Goal: Communication & Community: Participate in discussion

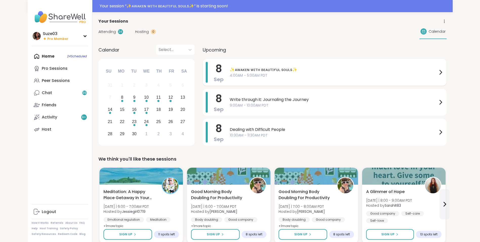
click at [244, 68] on span "✨ᴀᴡᴀᴋᴇɴ ᴡɪᴛʜ ʙᴇᴀᴜᴛɪғᴜʟ sᴏᴜʟs✨" at bounding box center [334, 70] width 208 height 6
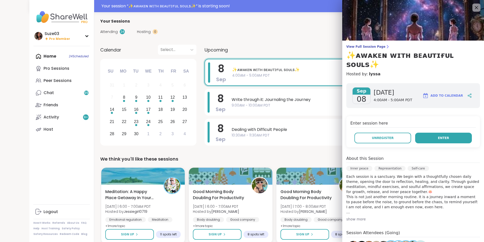
click at [429, 132] on button "Enter" at bounding box center [443, 137] width 57 height 11
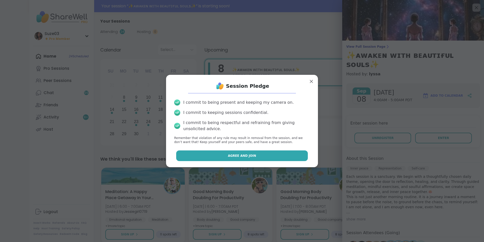
click at [280, 154] on button "Agree and Join" at bounding box center [242, 155] width 132 height 11
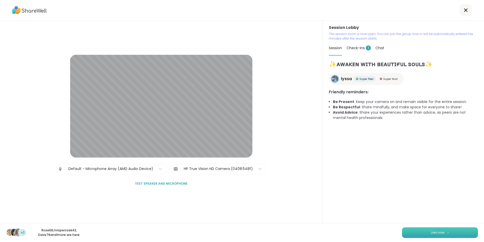
click at [424, 230] on button "Join now" at bounding box center [440, 232] width 76 height 11
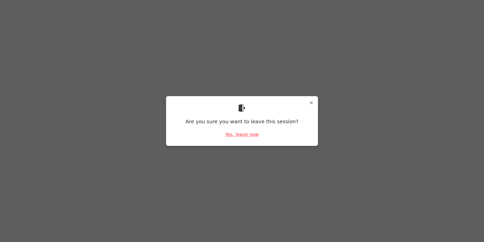
click at [244, 134] on div "Yes, leave now" at bounding box center [241, 134] width 33 height 6
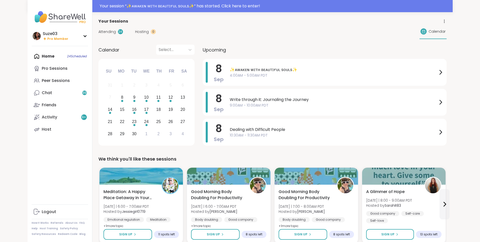
click at [53, 56] on div "Home 24 Scheduled Pro Sessions Peer Sessions Chat 99 Friends Activity 9 + Host" at bounding box center [60, 92] width 56 height 85
click at [37, 54] on div "Home 24 Scheduled Pro Sessions Peer Sessions Chat 99 Friends Activity 9 + Host" at bounding box center [60, 92] width 56 height 85
click at [440, 70] on icon at bounding box center [441, 72] width 6 height 6
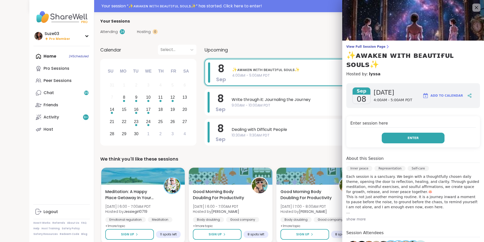
click at [408, 135] on span "Enter" at bounding box center [413, 137] width 11 height 5
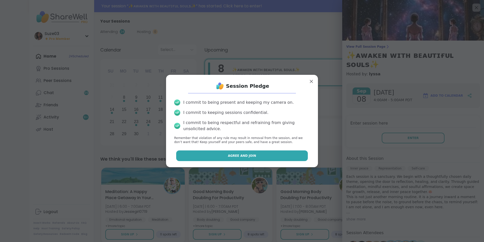
click at [276, 153] on button "Agree and Join" at bounding box center [242, 155] width 132 height 11
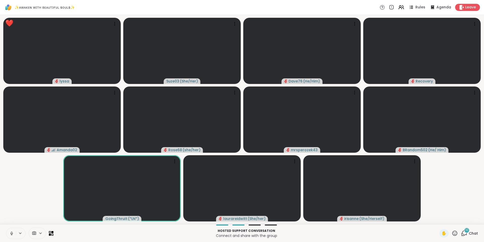
click at [452, 231] on icon at bounding box center [455, 233] width 6 height 6
click at [471, 217] on span "🎉" at bounding box center [473, 219] width 5 height 6
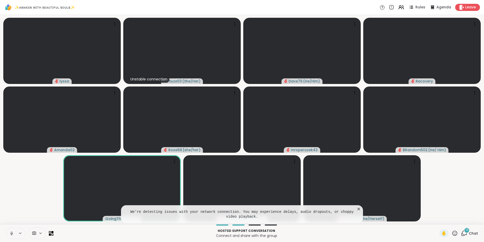
click at [357, 209] on icon at bounding box center [358, 208] width 5 height 5
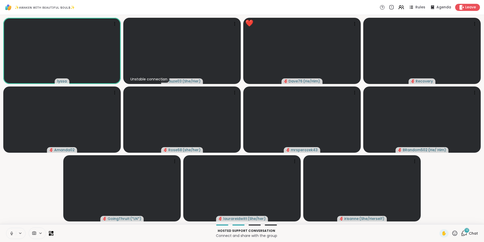
click at [452, 233] on icon at bounding box center [454, 232] width 5 height 5
click at [437, 219] on span "❤️" at bounding box center [439, 219] width 5 height 6
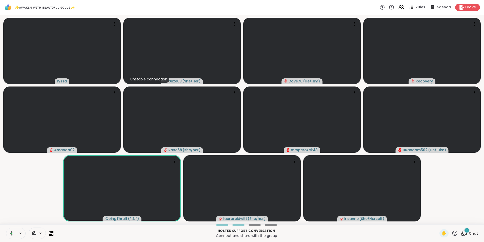
click at [13, 232] on icon at bounding box center [11, 233] width 5 height 5
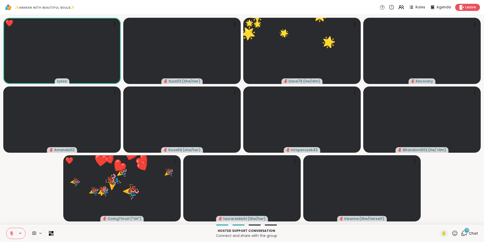
click at [453, 232] on icon at bounding box center [454, 232] width 5 height 5
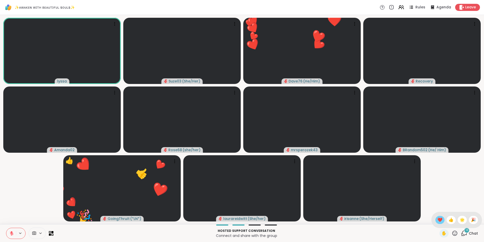
click at [437, 219] on span "❤️" at bounding box center [439, 219] width 5 height 6
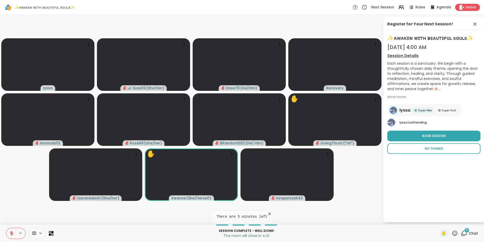
click at [433, 148] on span "No Thanks" at bounding box center [434, 148] width 18 height 5
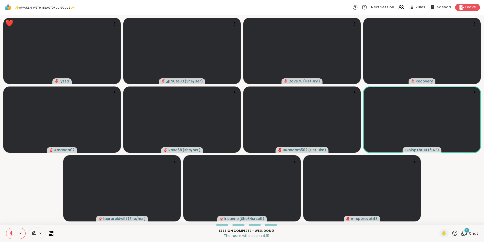
click at [11, 232] on icon at bounding box center [12, 232] width 2 height 2
click at [442, 232] on span "✋" at bounding box center [444, 233] width 5 height 6
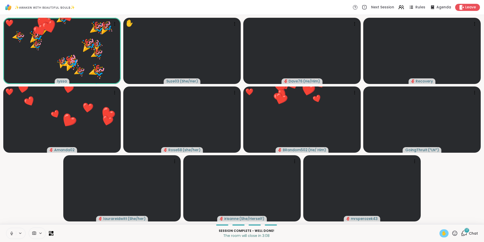
click at [452, 232] on icon at bounding box center [455, 233] width 6 height 6
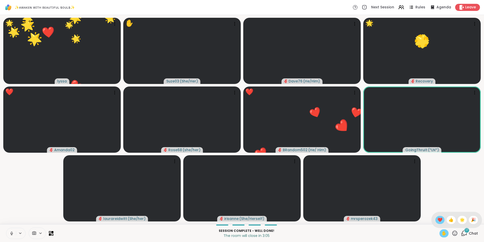
click at [437, 218] on span "❤️" at bounding box center [439, 219] width 5 height 6
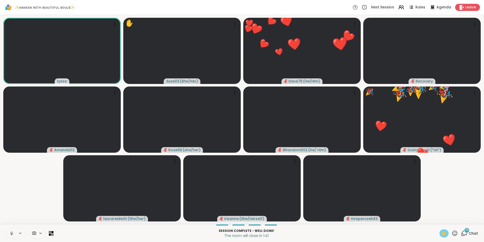
click at [12, 233] on icon at bounding box center [11, 233] width 5 height 5
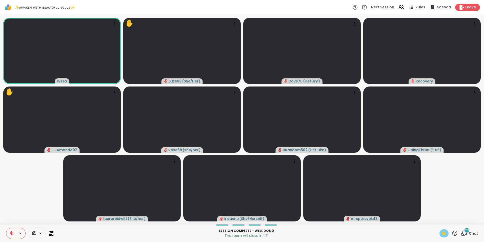
click at [442, 233] on span "✋" at bounding box center [444, 233] width 5 height 6
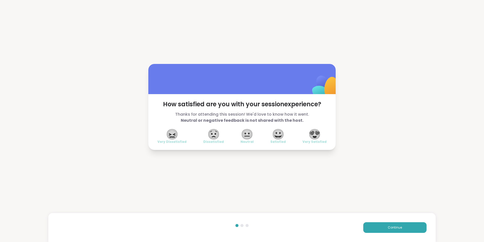
click at [314, 132] on span "😍" at bounding box center [314, 133] width 13 height 9
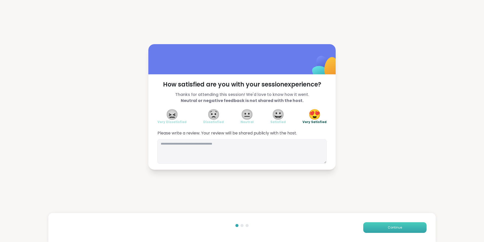
click at [382, 226] on button "Continue" at bounding box center [394, 227] width 63 height 11
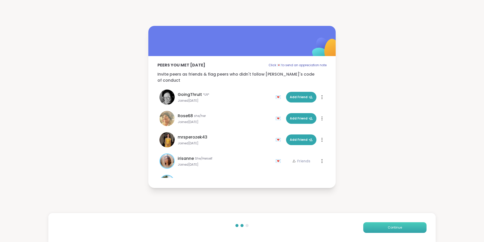
click at [389, 226] on span "Continue" at bounding box center [395, 227] width 14 height 5
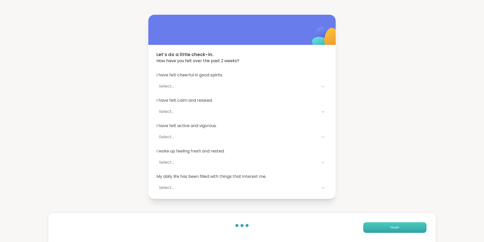
click at [390, 226] on span "Finish" at bounding box center [394, 227] width 9 height 5
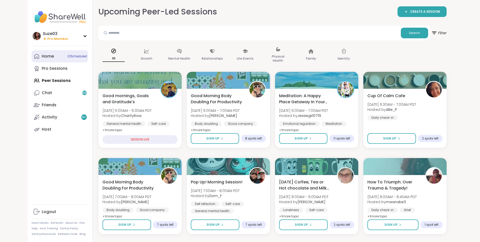
click at [51, 55] on div "Home 23 Scheduled" at bounding box center [48, 56] width 12 height 6
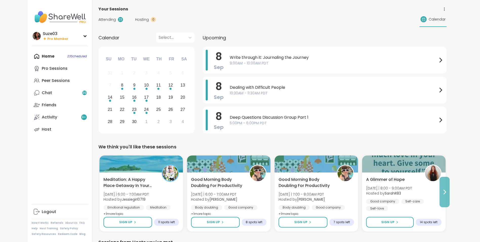
click at [447, 195] on button at bounding box center [445, 191] width 10 height 30
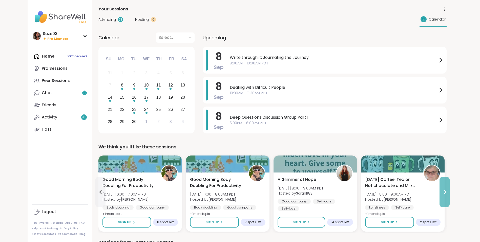
click at [446, 192] on icon at bounding box center [445, 192] width 6 height 6
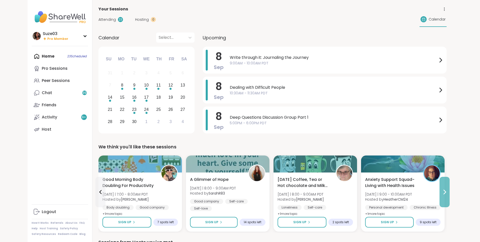
click at [446, 192] on icon at bounding box center [445, 192] width 6 height 6
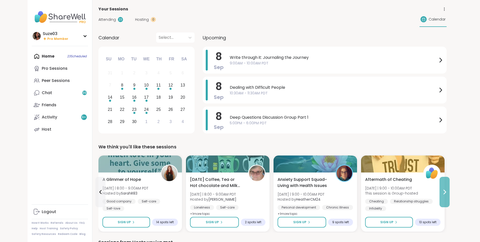
click at [446, 192] on icon at bounding box center [445, 192] width 6 height 6
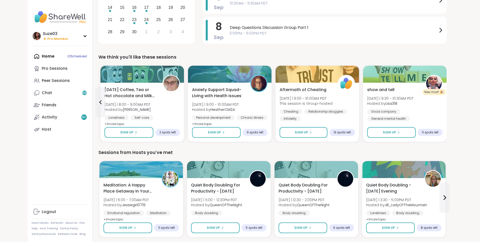
scroll to position [91, 0]
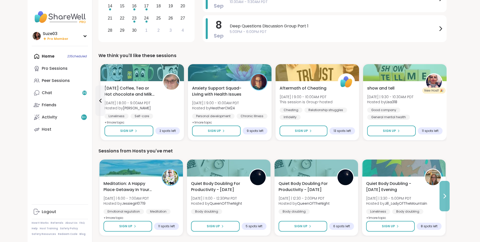
click at [440, 195] on button at bounding box center [445, 196] width 10 height 30
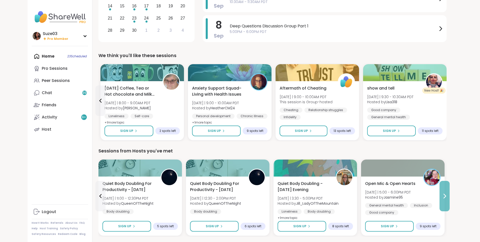
click at [440, 195] on button at bounding box center [445, 196] width 10 height 30
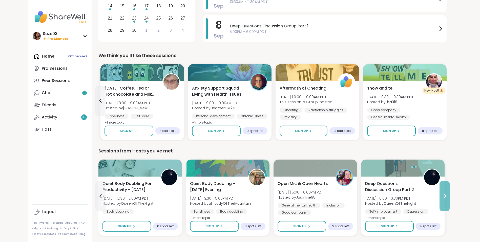
click at [446, 194] on icon at bounding box center [445, 196] width 6 height 6
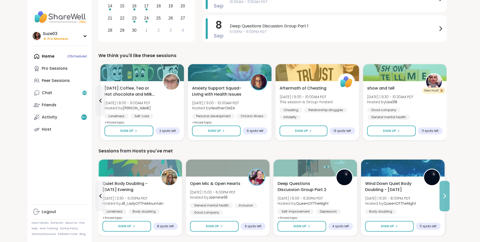
click at [446, 194] on icon at bounding box center [445, 196] width 6 height 6
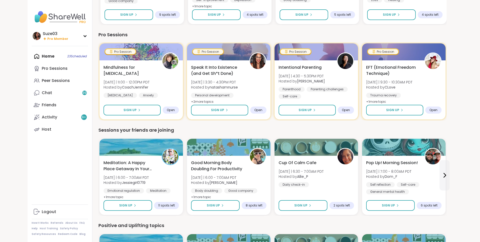
scroll to position [307, 0]
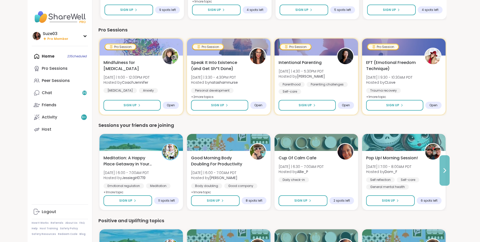
click at [443, 168] on icon at bounding box center [445, 170] width 6 height 6
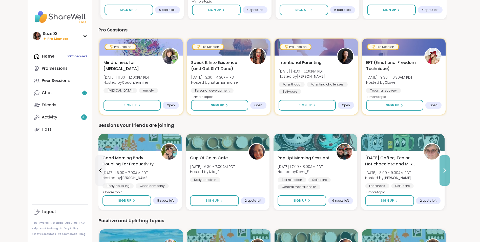
click at [443, 168] on icon at bounding box center [445, 170] width 6 height 6
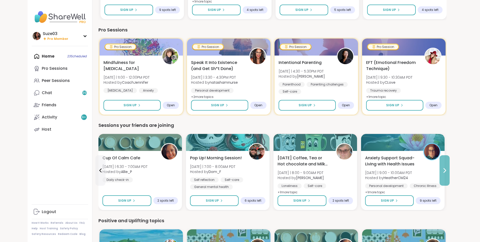
click at [443, 168] on icon at bounding box center [445, 170] width 6 height 6
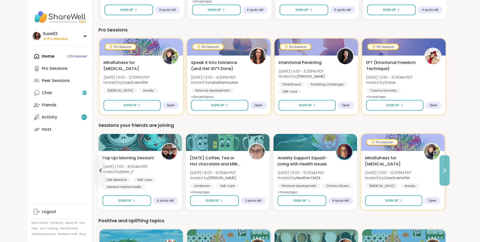
click at [443, 168] on icon at bounding box center [445, 170] width 6 height 6
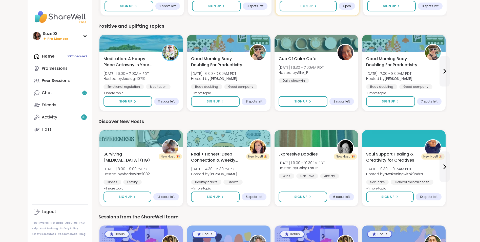
scroll to position [503, 0]
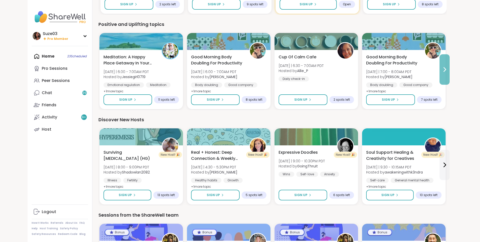
click at [446, 68] on icon at bounding box center [445, 69] width 6 height 6
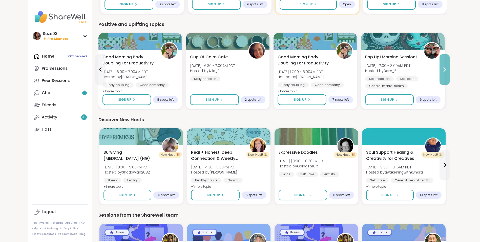
click at [446, 68] on icon at bounding box center [445, 69] width 6 height 6
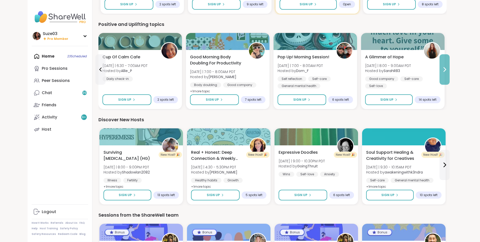
click at [446, 68] on icon at bounding box center [445, 69] width 6 height 6
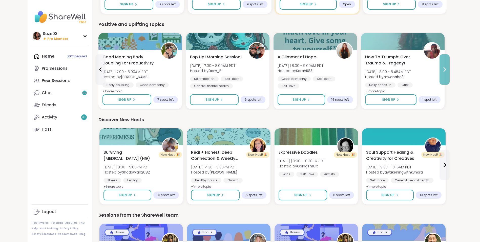
click at [446, 68] on icon at bounding box center [445, 69] width 6 height 6
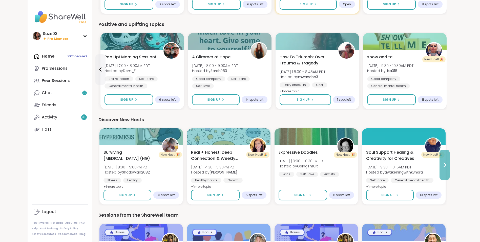
click at [445, 161] on button at bounding box center [445, 164] width 10 height 30
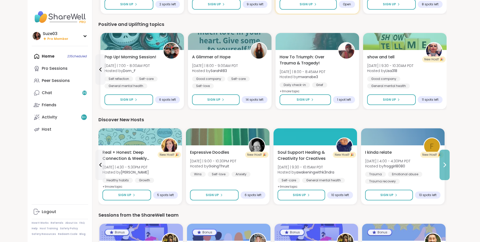
click at [445, 161] on button at bounding box center [445, 164] width 10 height 30
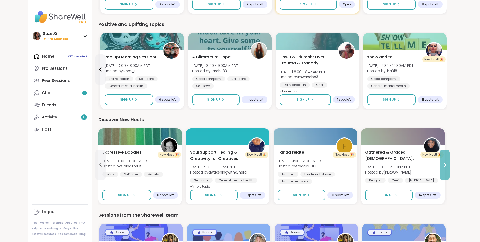
click at [445, 161] on button at bounding box center [445, 164] width 10 height 30
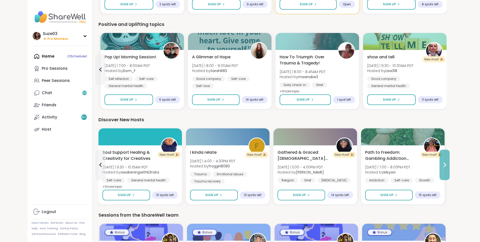
click at [445, 161] on button at bounding box center [445, 164] width 10 height 30
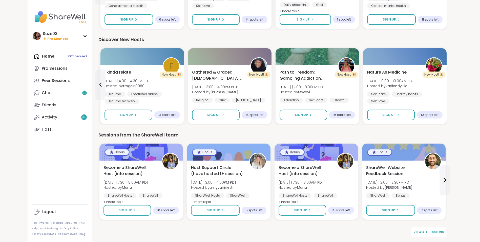
scroll to position [584, 0]
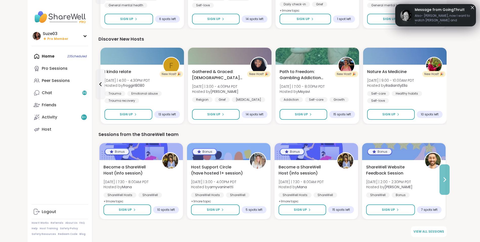
click at [446, 178] on icon at bounding box center [445, 179] width 6 height 6
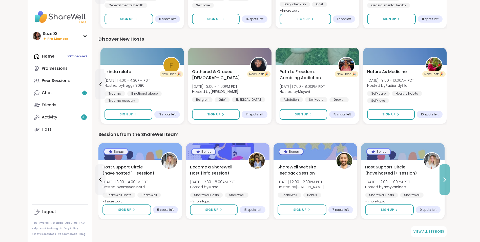
click at [446, 178] on icon at bounding box center [445, 179] width 6 height 6
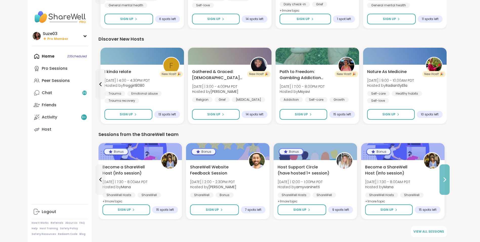
click at [446, 178] on icon at bounding box center [445, 179] width 6 height 6
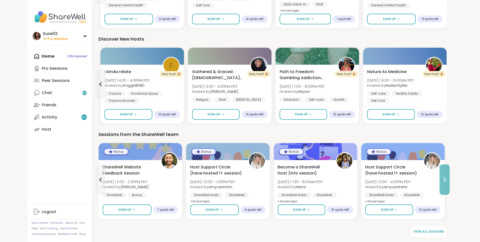
click at [446, 178] on icon at bounding box center [445, 179] width 6 height 6
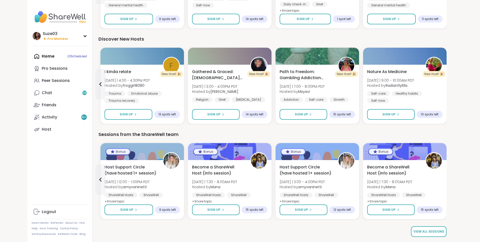
click at [426, 230] on span "View all sessions" at bounding box center [429, 231] width 31 height 5
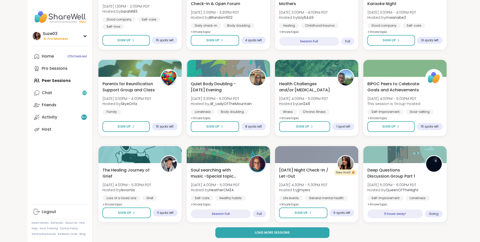
scroll to position [615, 0]
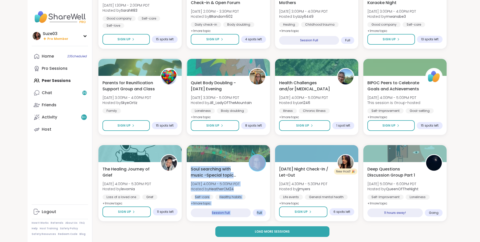
drag, startPoint x: 314, startPoint y: 155, endPoint x: 222, endPoint y: 142, distance: 93.5
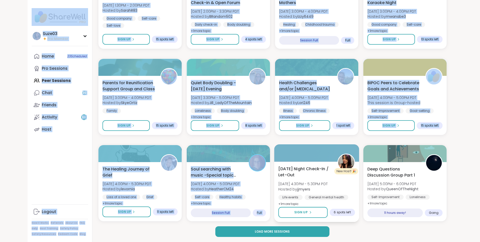
drag, startPoint x: 10, startPoint y: 139, endPoint x: 305, endPoint y: 156, distance: 296.0
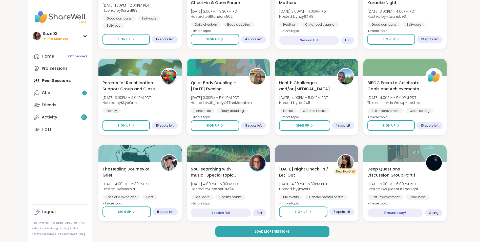
click at [293, 230] on button "Load more sessions" at bounding box center [272, 231] width 114 height 11
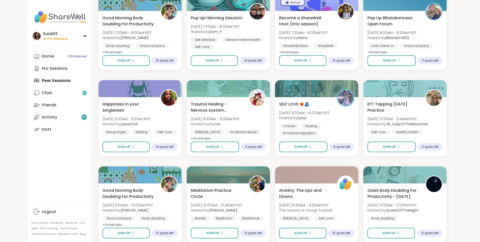
scroll to position [1287, 0]
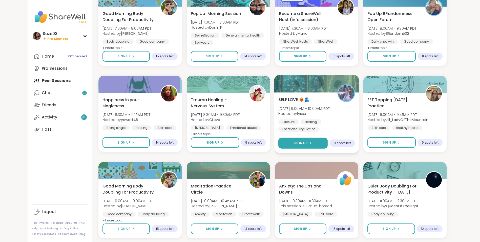
click at [309, 140] on button "Sign Up" at bounding box center [303, 142] width 49 height 11
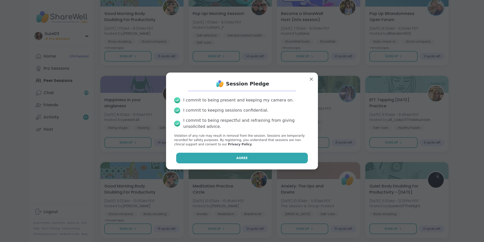
click at [265, 156] on button "Agree" at bounding box center [242, 157] width 132 height 11
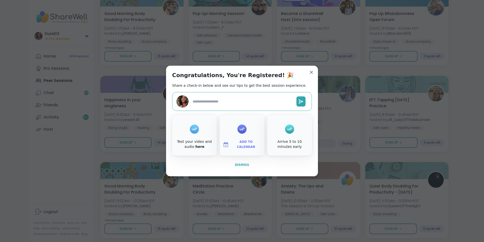
click at [242, 165] on span "Dismiss" at bounding box center [242, 165] width 14 height 4
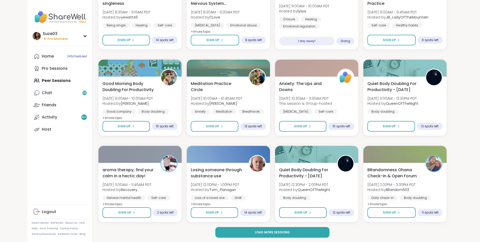
scroll to position [1390, 0]
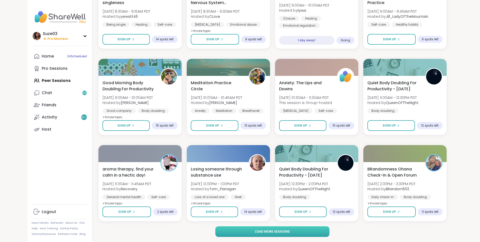
click at [308, 229] on button "Load more sessions" at bounding box center [272, 231] width 114 height 11
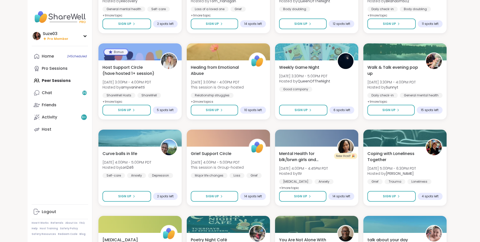
scroll to position [1583, 0]
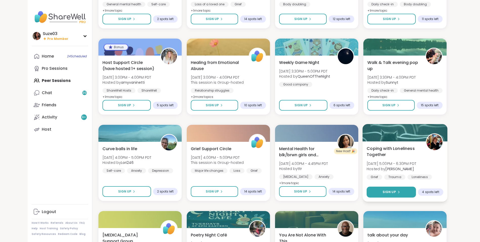
click at [392, 190] on span "Sign Up" at bounding box center [389, 191] width 13 height 5
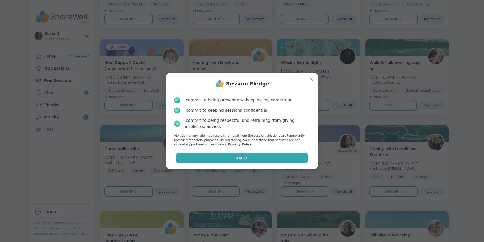
click at [260, 155] on button "Agree" at bounding box center [242, 157] width 132 height 11
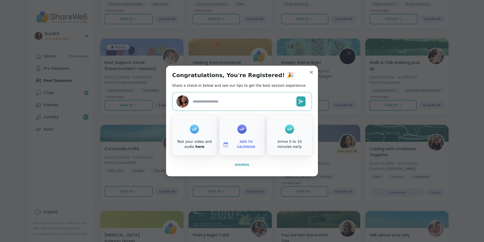
click at [241, 164] on span "Dismiss" at bounding box center [242, 165] width 14 height 4
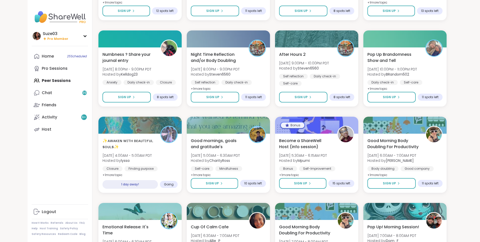
scroll to position [1937, 0]
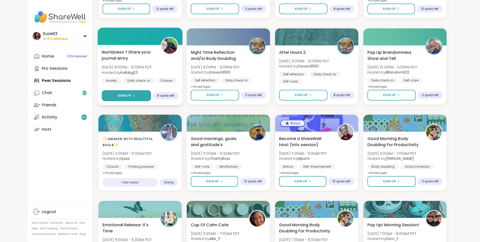
click at [129, 93] on span "Sign Up" at bounding box center [123, 95] width 13 height 5
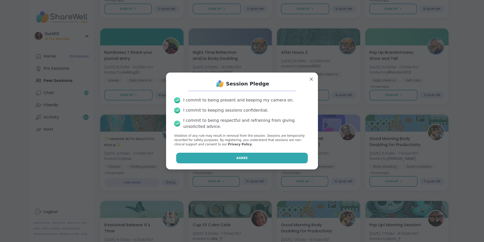
click at [236, 155] on span "Agree" at bounding box center [241, 157] width 11 height 5
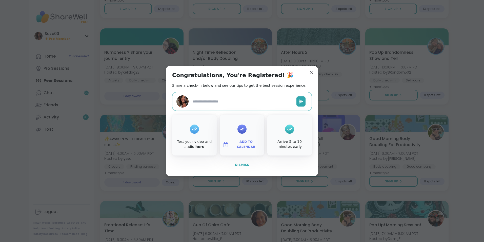
click at [238, 165] on span "Dismiss" at bounding box center [242, 165] width 14 height 4
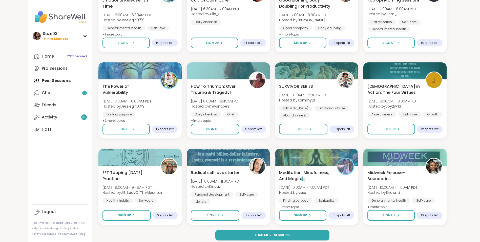
scroll to position [2163, 0]
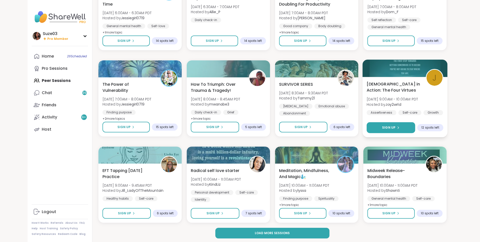
click at [392, 126] on span "Sign Up" at bounding box center [388, 127] width 13 height 5
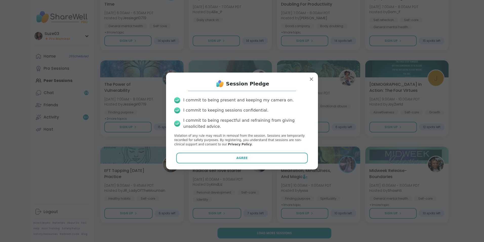
click at [285, 152] on div "Session Pledge I commit to being present and keeping my camera on. I commit to …" at bounding box center [242, 120] width 144 height 88
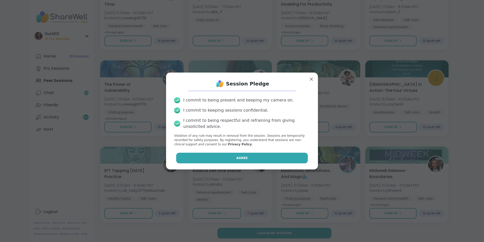
click at [282, 157] on button "Agree" at bounding box center [242, 157] width 132 height 11
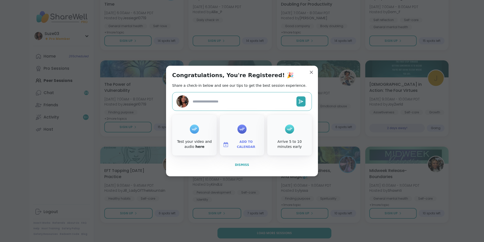
type textarea "*"
click at [238, 163] on span "Dismiss" at bounding box center [242, 165] width 14 height 4
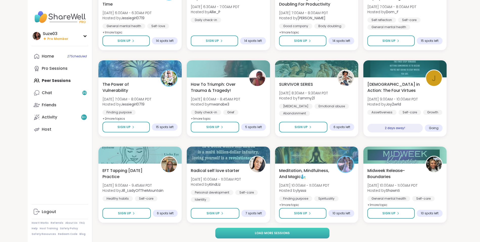
click at [296, 231] on button "Load more sessions" at bounding box center [272, 232] width 114 height 11
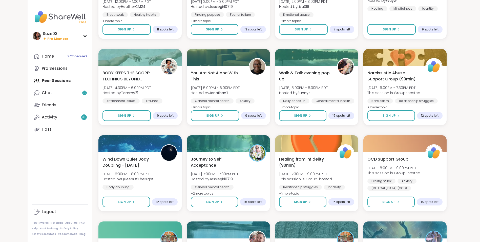
scroll to position [2521, 0]
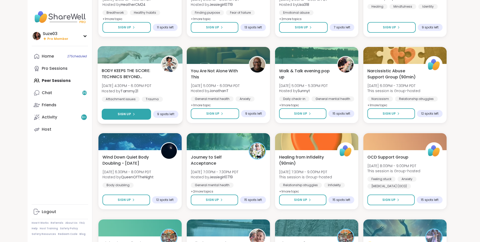
click at [136, 113] on button "Sign Up" at bounding box center [126, 114] width 49 height 11
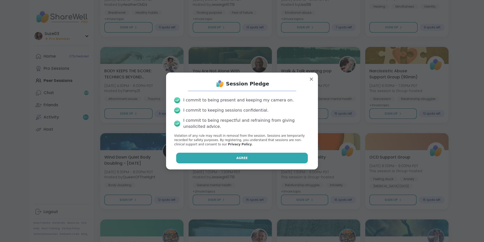
click at [229, 156] on button "Agree" at bounding box center [242, 157] width 132 height 11
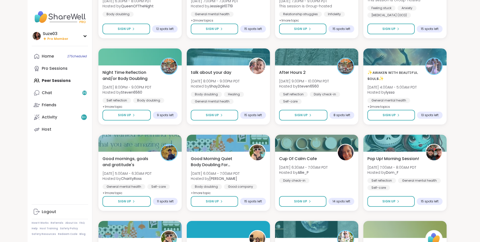
scroll to position [2697, 0]
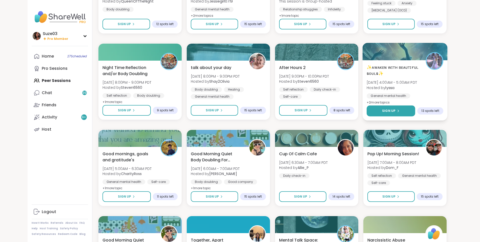
click at [393, 108] on button "Sign Up" at bounding box center [391, 110] width 49 height 11
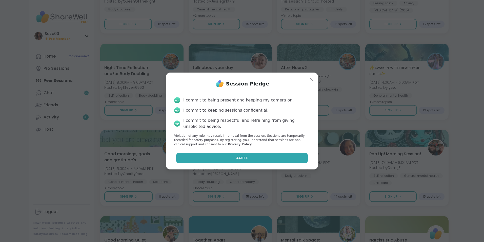
click at [252, 158] on button "Agree" at bounding box center [242, 157] width 132 height 11
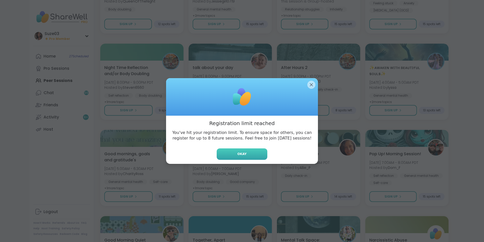
click at [250, 150] on button "Okay" at bounding box center [242, 153] width 51 height 11
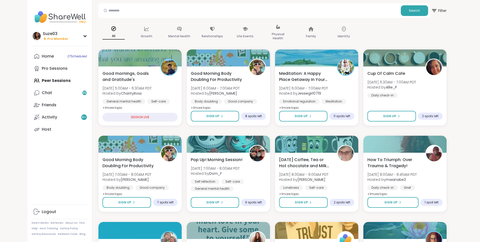
scroll to position [0, 0]
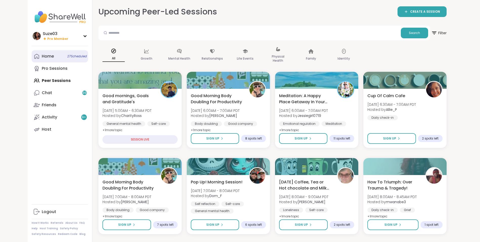
click at [49, 56] on div "Home 27 Scheduled" at bounding box center [48, 56] width 12 height 6
